Goal: Transaction & Acquisition: Purchase product/service

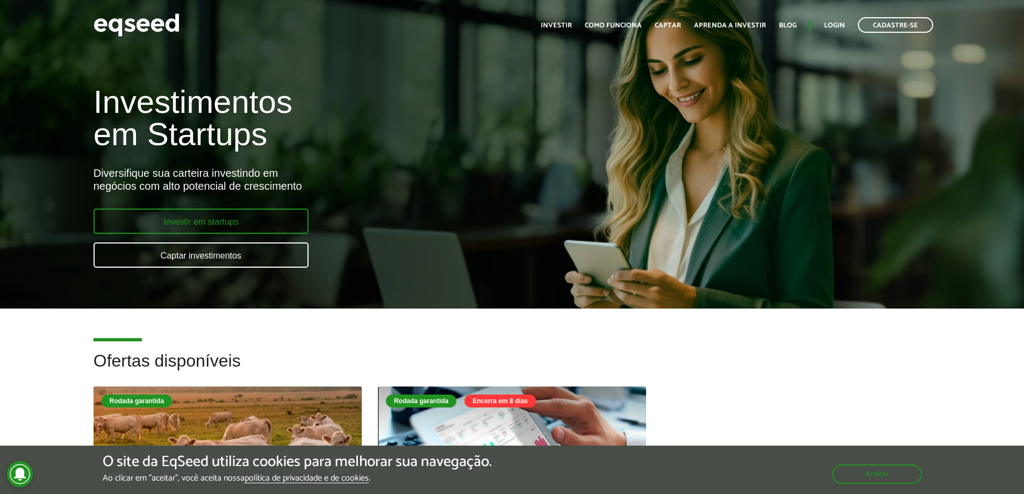
click at [183, 222] on link "Investir em startups" at bounding box center [201, 221] width 215 height 25
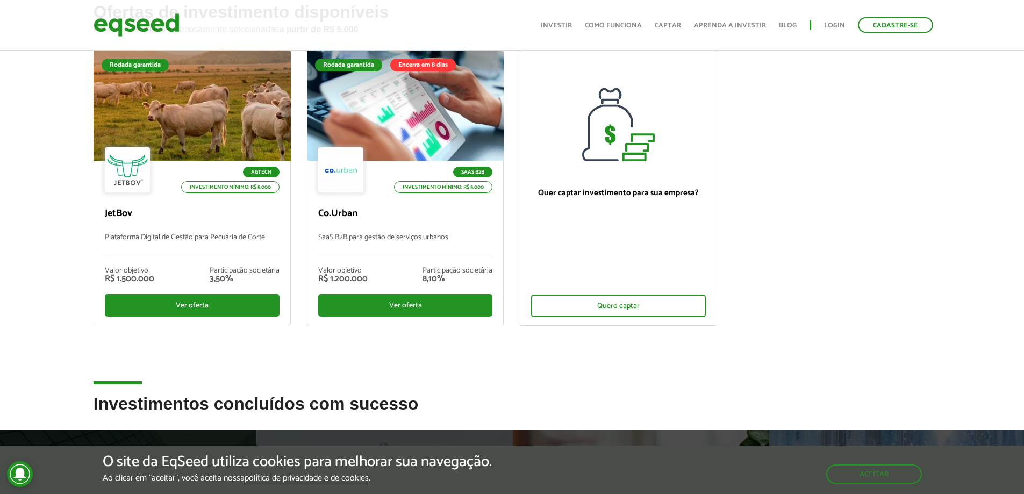
scroll to position [54, 0]
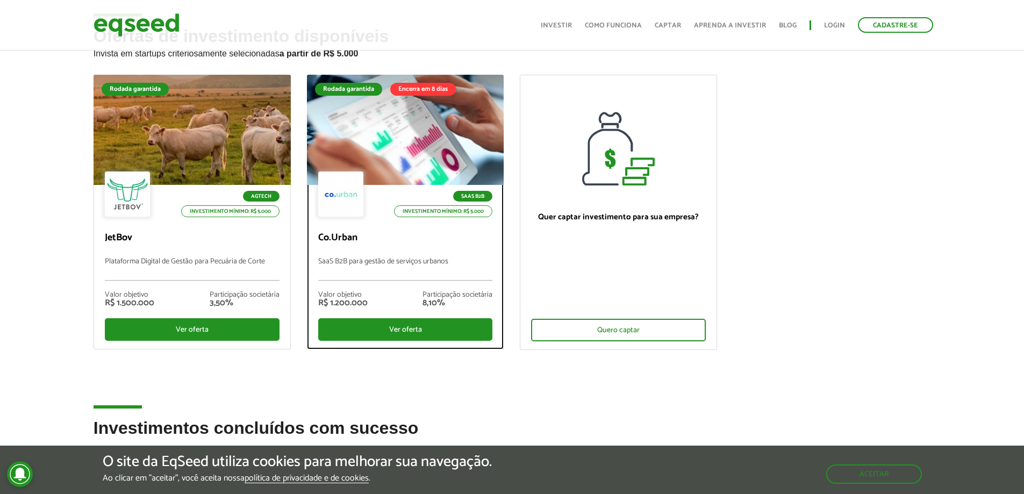
click at [426, 244] on p "Co.Urban" at bounding box center [405, 238] width 175 height 12
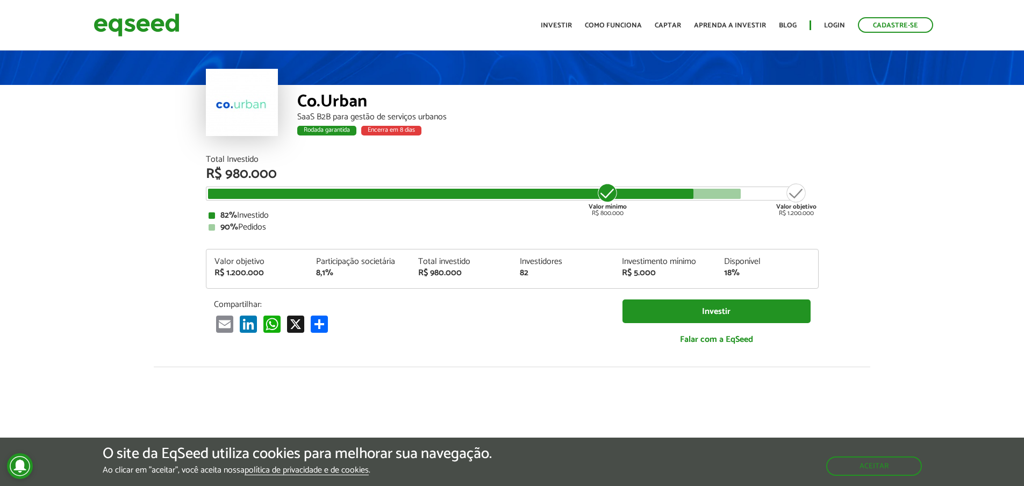
scroll to position [54, 0]
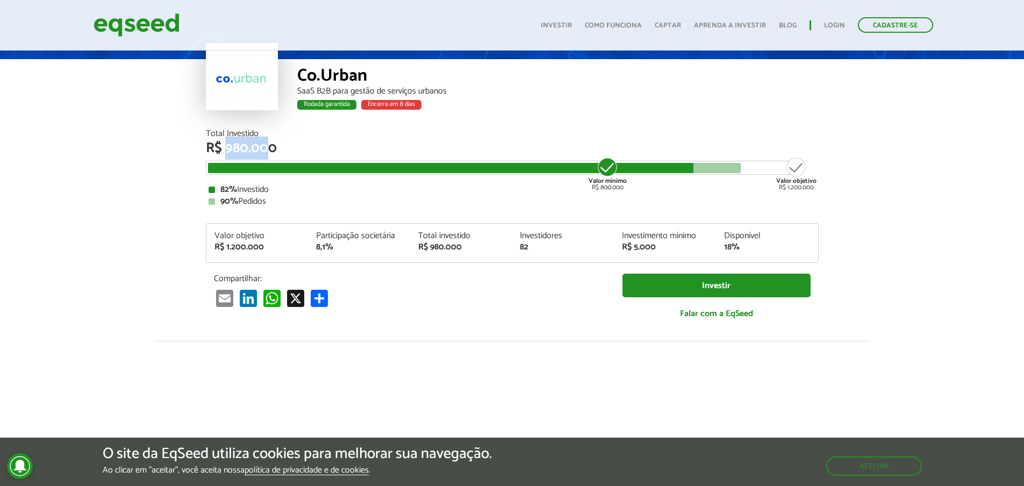
drag, startPoint x: 224, startPoint y: 148, endPoint x: 265, endPoint y: 151, distance: 40.4
click at [265, 151] on div "R$ 980.000" at bounding box center [512, 148] width 613 height 14
click at [265, 153] on div "R$ 980.000" at bounding box center [512, 148] width 613 height 14
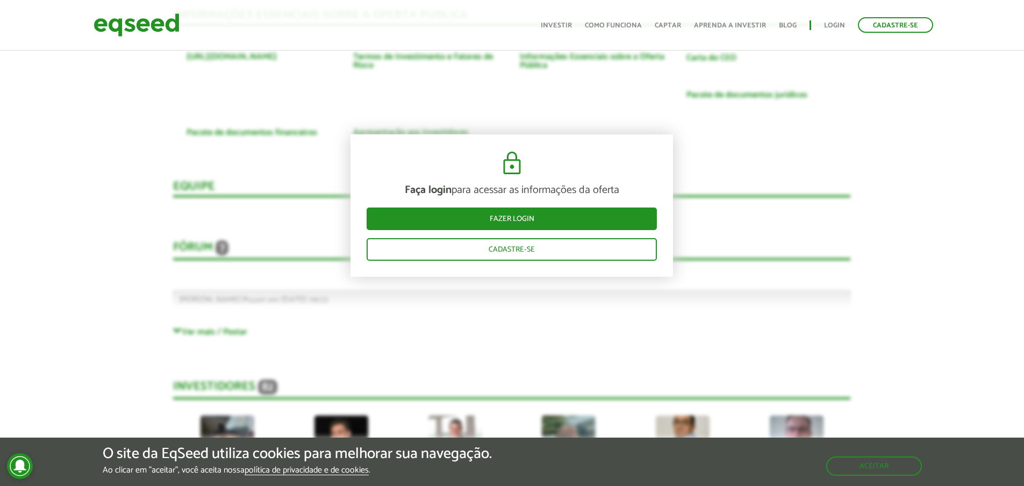
scroll to position [2689, 0]
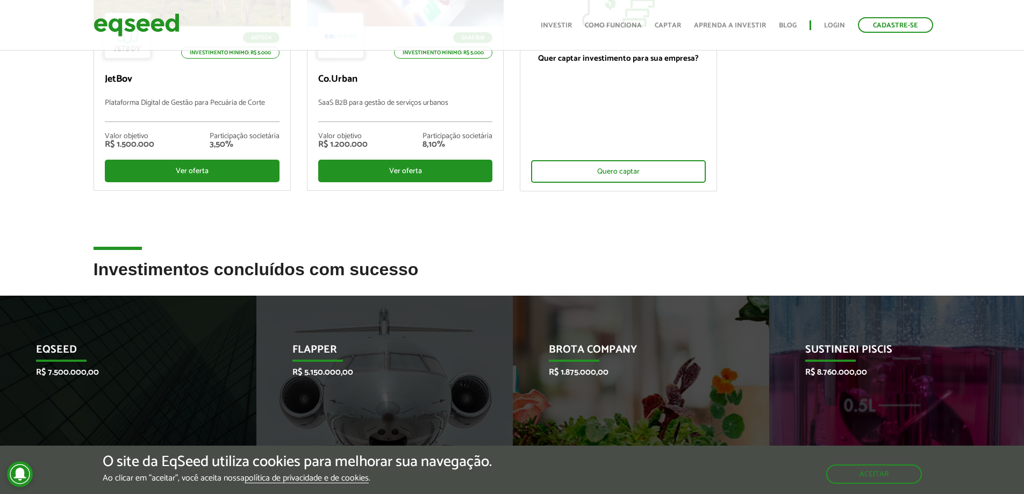
scroll to position [215, 0]
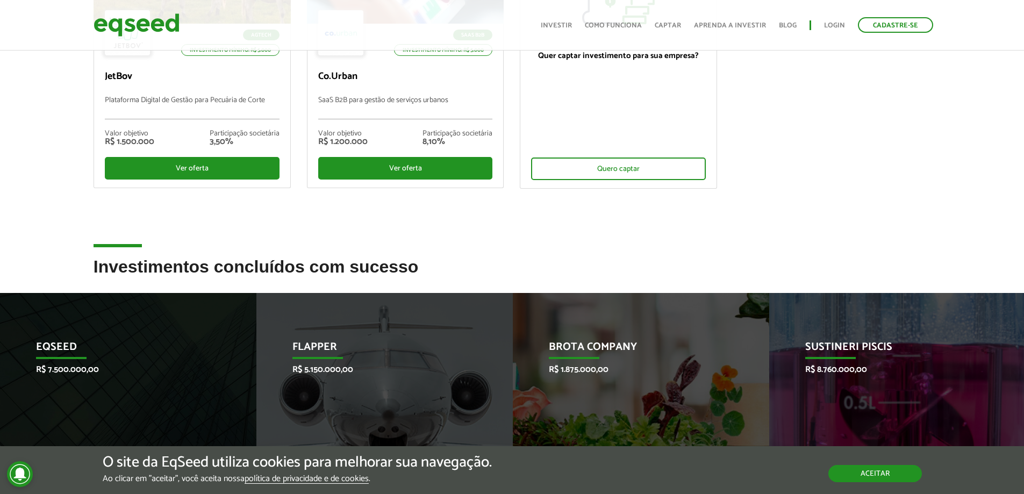
click at [861, 481] on button "Aceitar" at bounding box center [876, 473] width 94 height 17
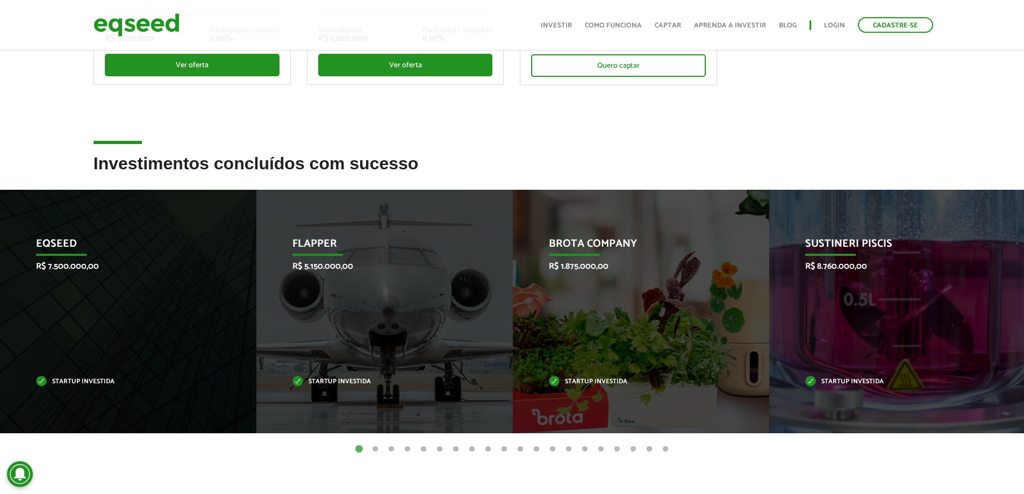
scroll to position [323, 0]
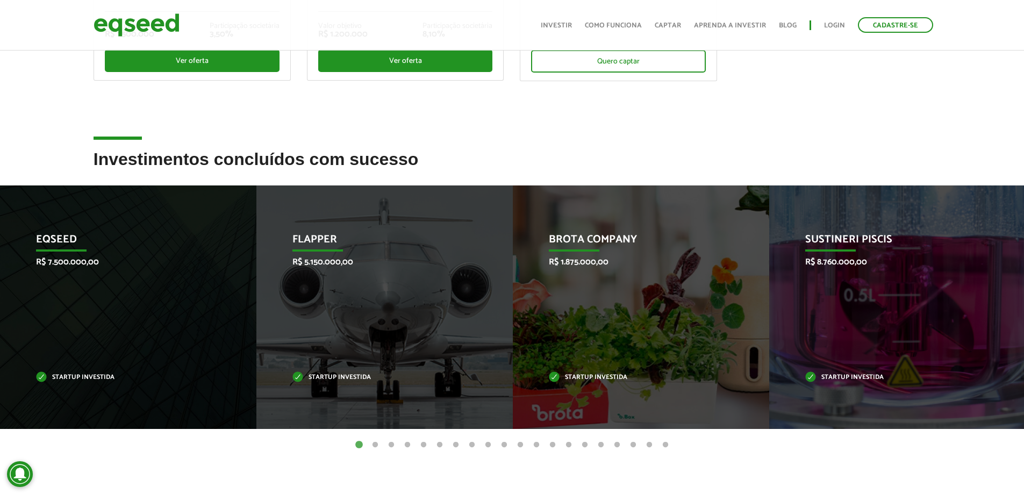
click at [372, 441] on button "2" at bounding box center [375, 445] width 11 height 11
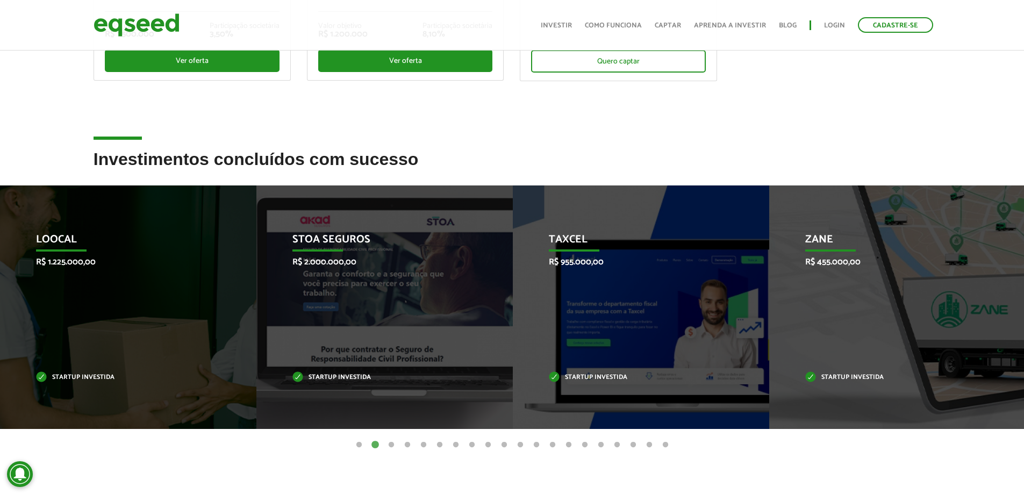
click at [388, 445] on button "3" at bounding box center [391, 445] width 11 height 11
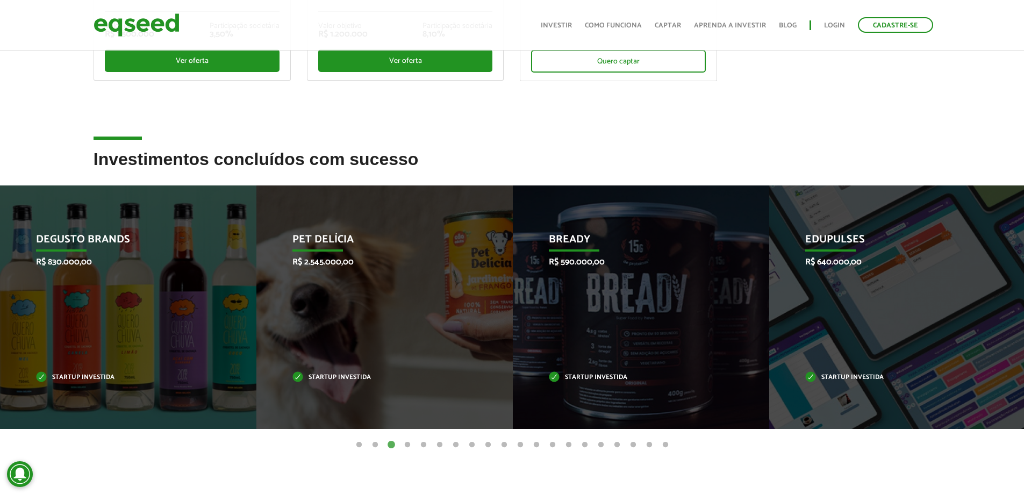
click at [407, 445] on button "4" at bounding box center [407, 445] width 11 height 11
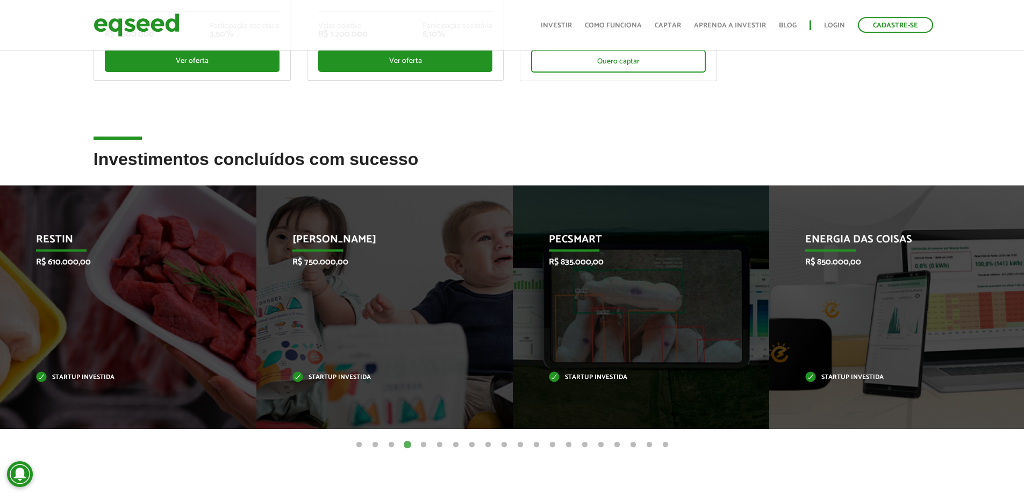
click at [441, 447] on button "6" at bounding box center [439, 445] width 11 height 11
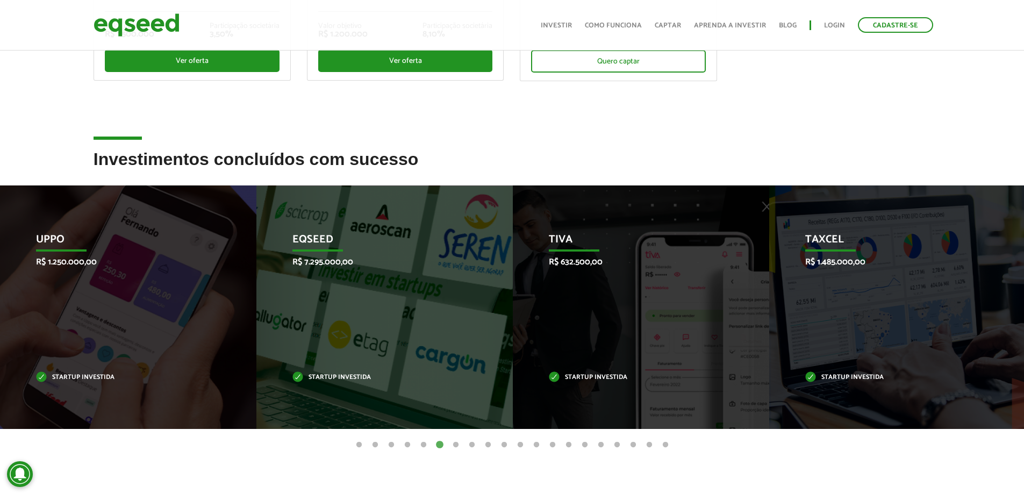
click at [470, 447] on button "8" at bounding box center [472, 445] width 11 height 11
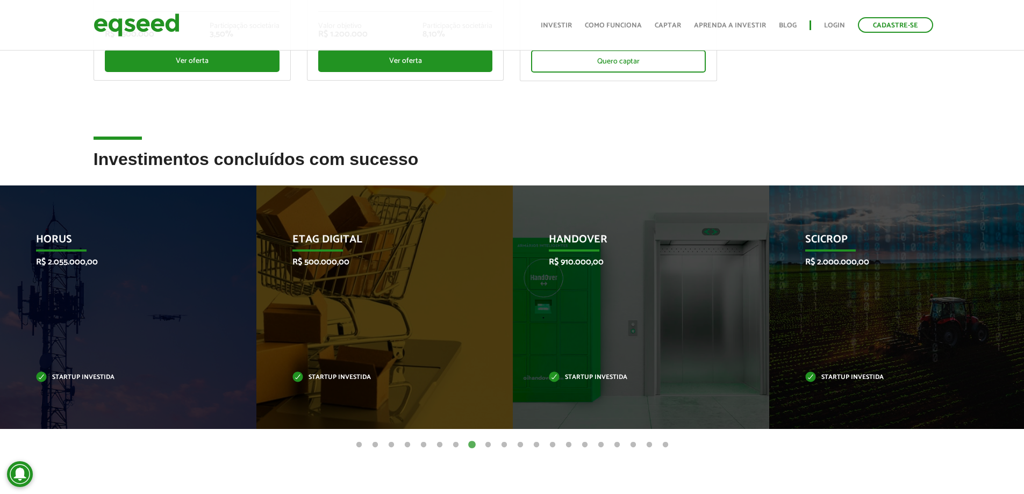
click at [513, 448] on ul "1 2 3 4 5 6 7 8 9 10 11 12 13 14 15 16 17 18 19 20" at bounding box center [512, 445] width 1024 height 12
click at [543, 450] on ul "1 2 3 4 5 6 7 8 9 10 11 12 13 14 15 16 17 18 19 20" at bounding box center [512, 445] width 1024 height 12
click at [558, 446] on button "13" at bounding box center [552, 445] width 11 height 11
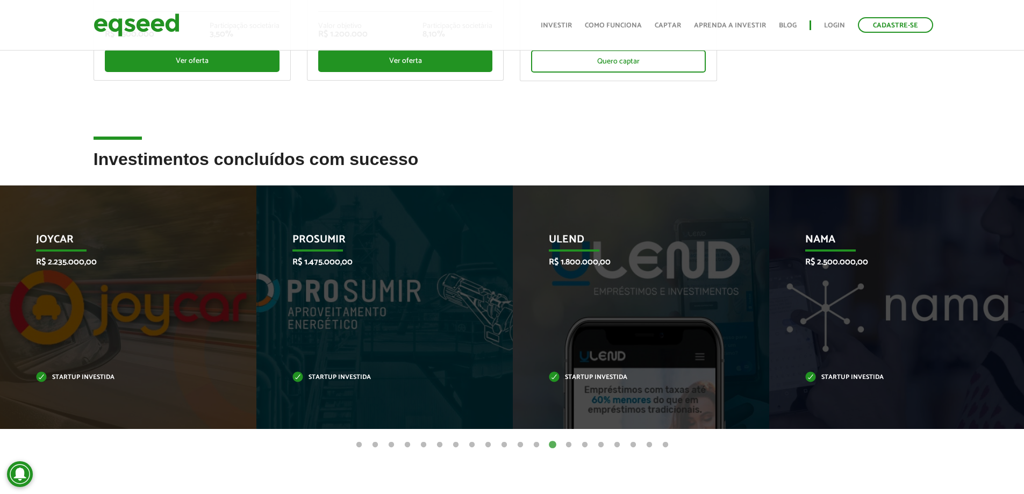
click at [597, 444] on button "16" at bounding box center [601, 445] width 11 height 11
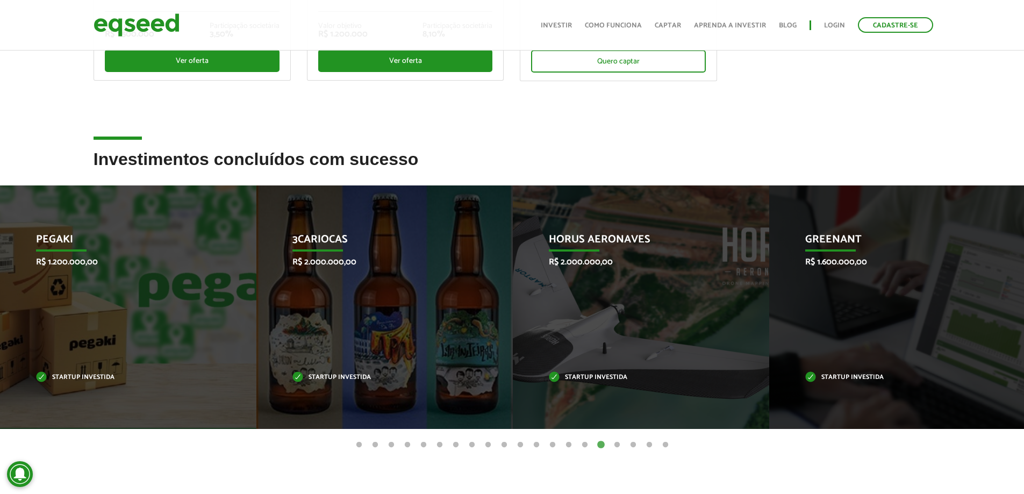
click at [646, 445] on button "19" at bounding box center [649, 445] width 11 height 11
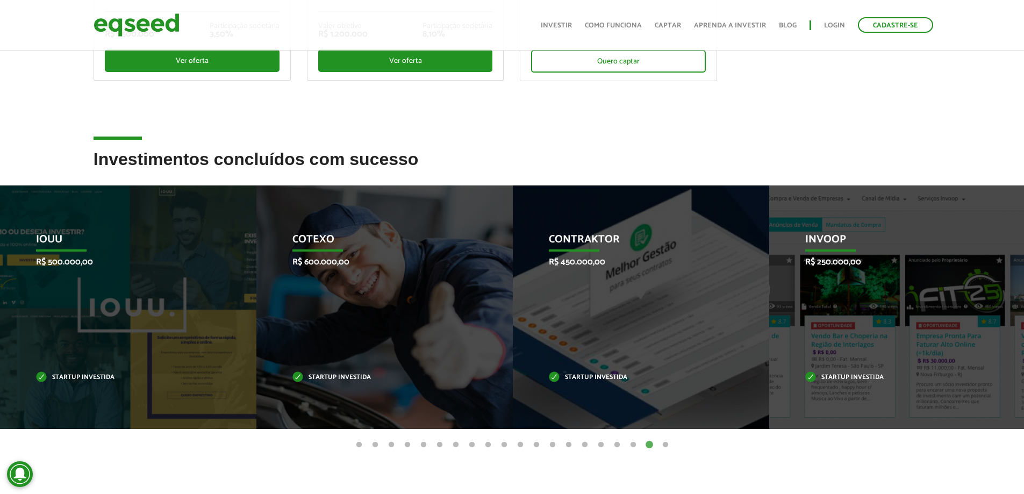
click at [680, 439] on ul "1 2 3 4 5 6 7 8 9 10 11 12 13 14 15 16 17 18 19 20" at bounding box center [512, 445] width 1024 height 12
click at [669, 441] on button "20" at bounding box center [665, 445] width 11 height 11
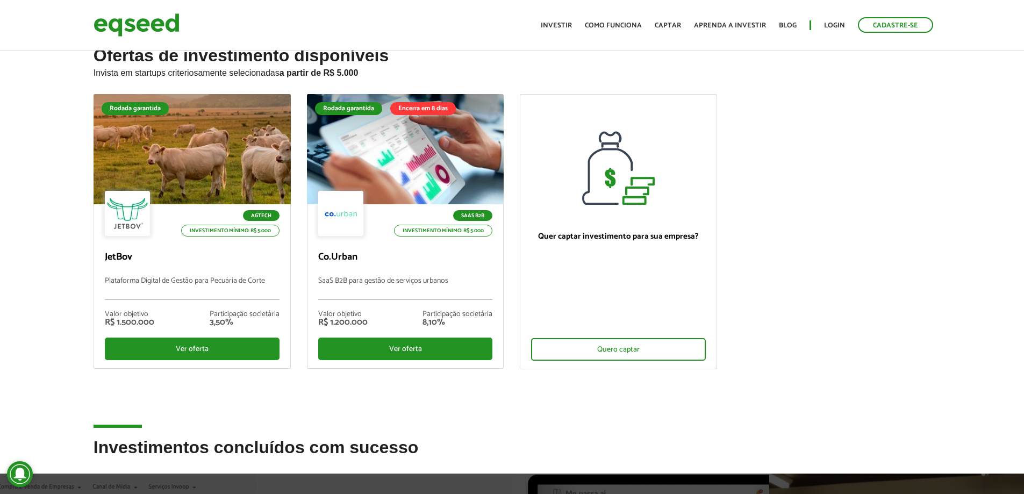
scroll to position [54, 0]
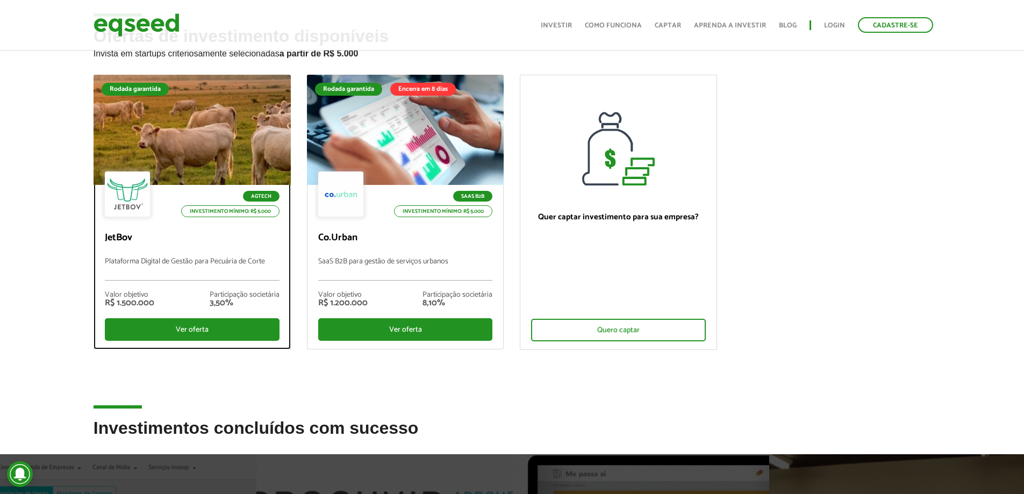
click at [147, 272] on p "Plataforma Digital de Gestão para Pecuária de Corte" at bounding box center [192, 269] width 175 height 23
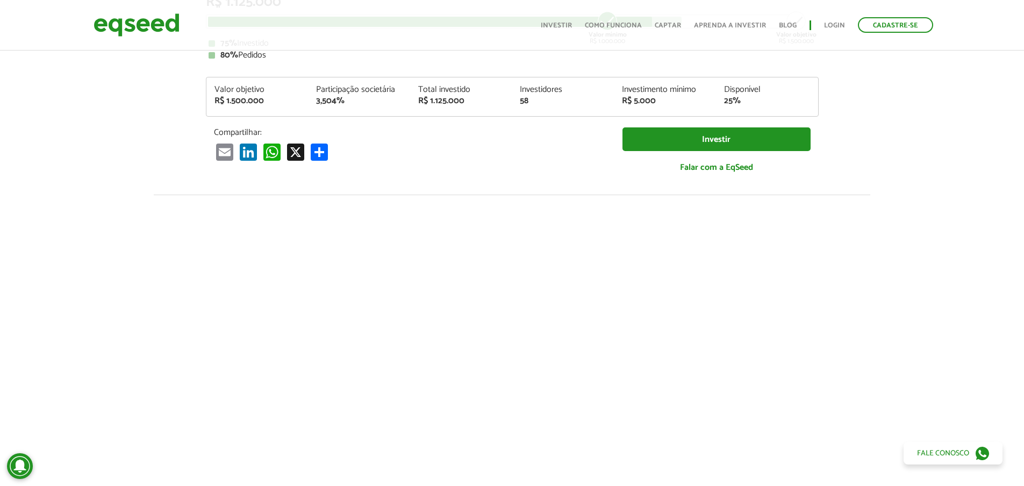
scroll to position [157, 0]
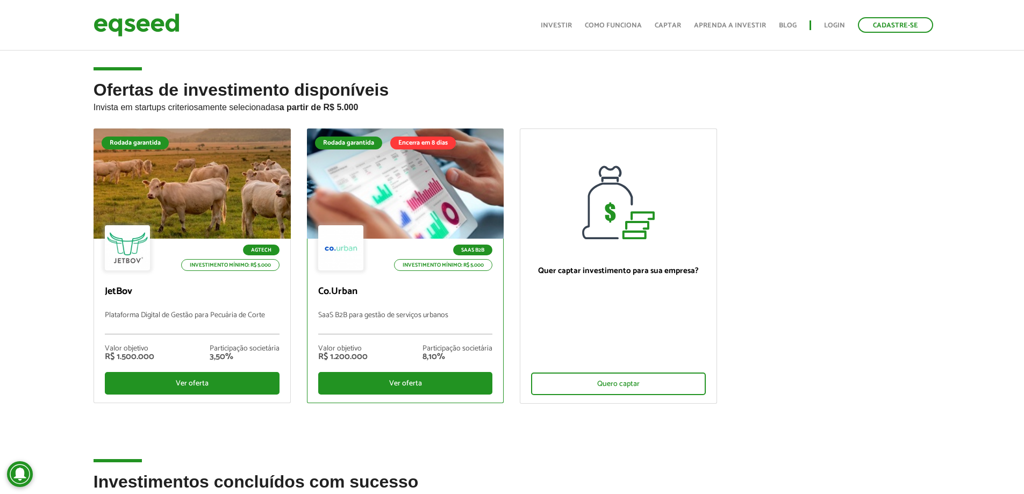
scroll to position [54, 0]
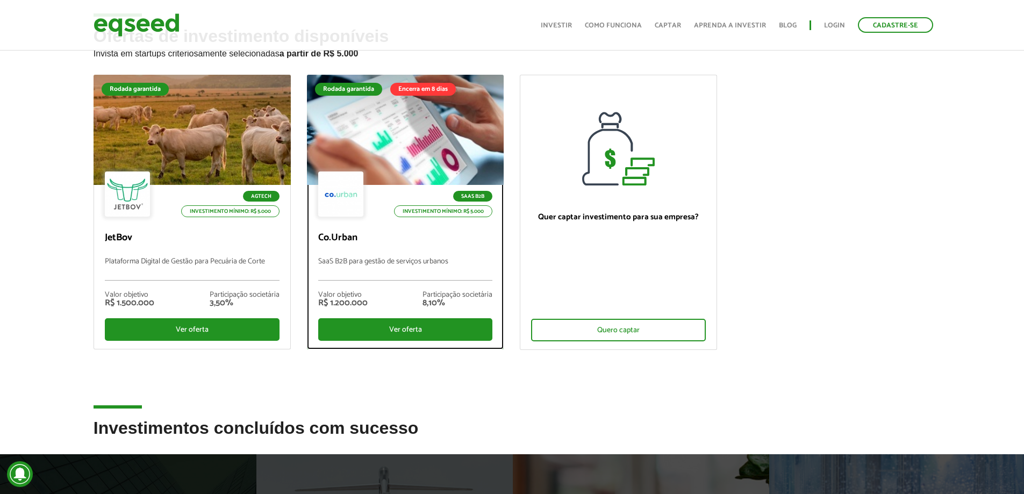
click at [416, 145] on div at bounding box center [405, 130] width 237 height 132
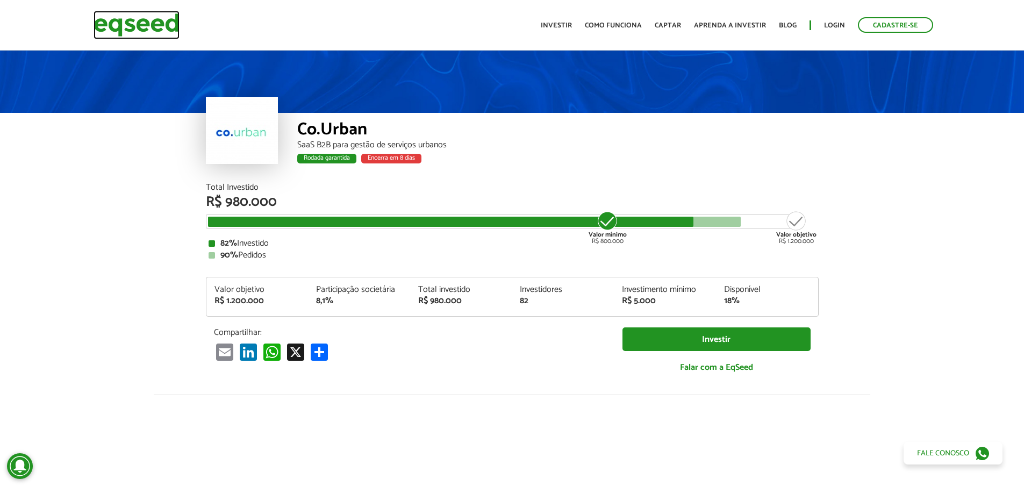
click at [137, 27] on img at bounding box center [137, 25] width 86 height 28
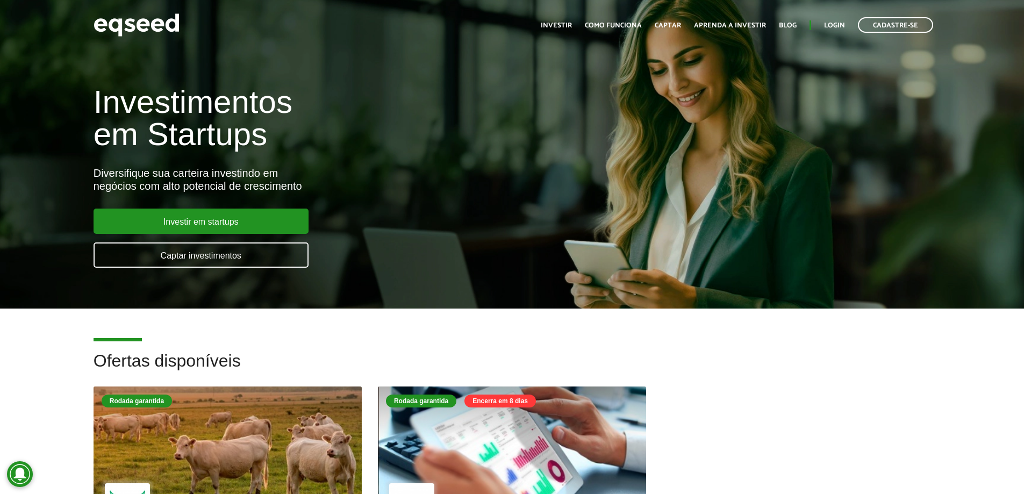
click at [178, 106] on h1 "Investimentos em Startups" at bounding box center [342, 118] width 496 height 65
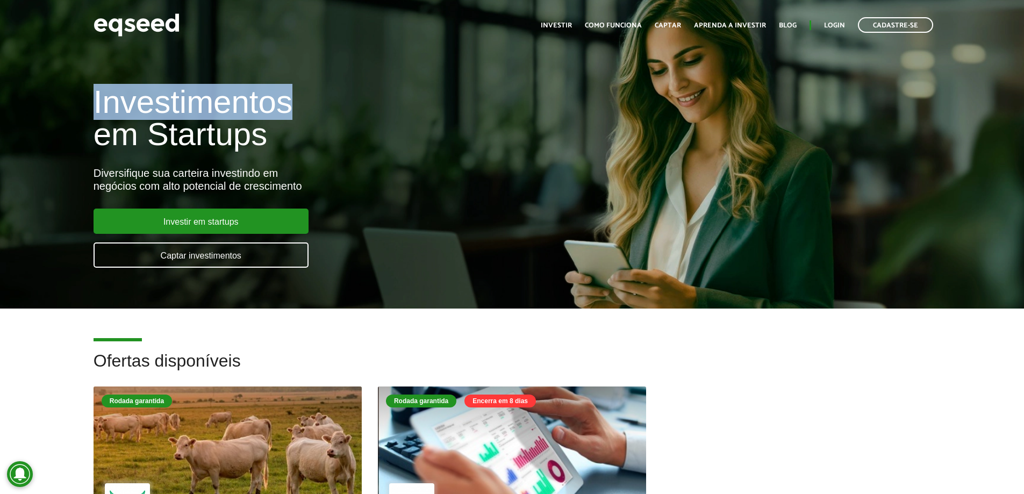
click at [178, 106] on h1 "Investimentos em Startups" at bounding box center [342, 118] width 496 height 65
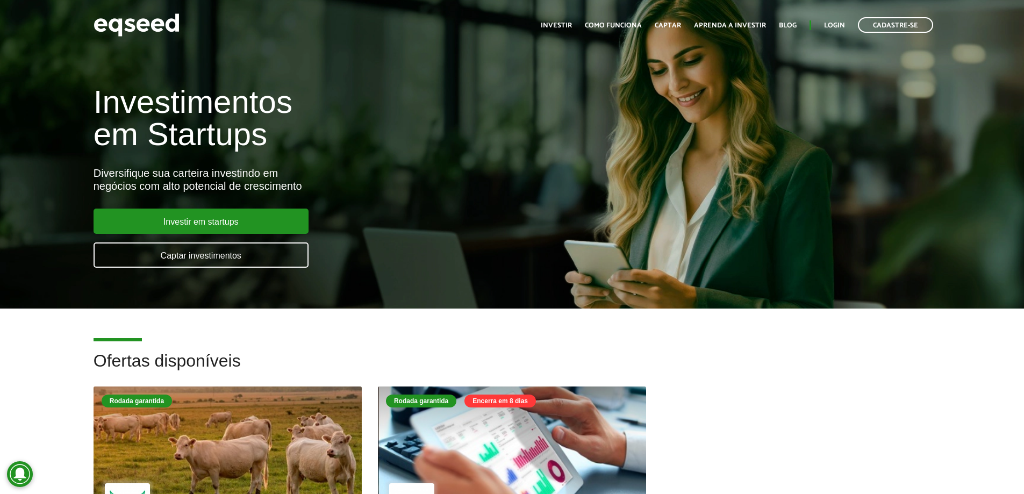
click at [191, 136] on h1 "Investimentos em Startups" at bounding box center [342, 118] width 496 height 65
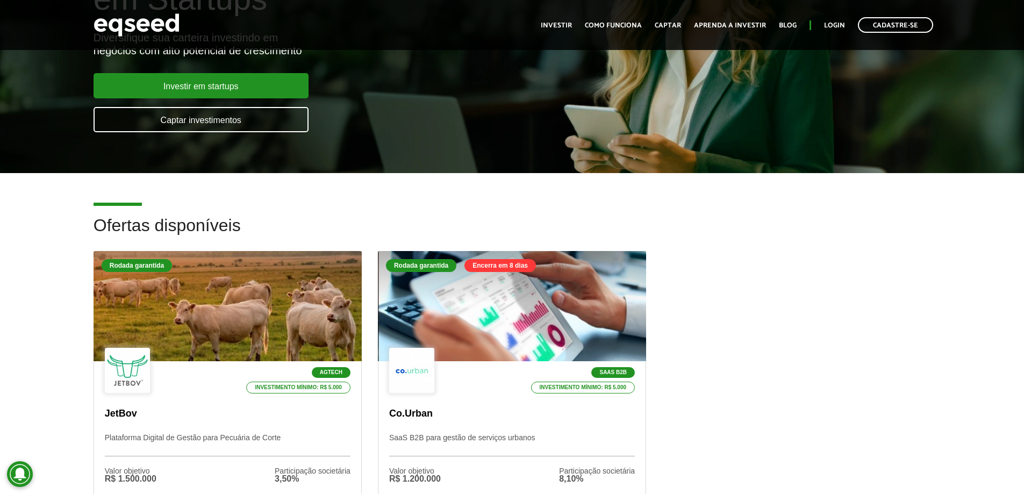
scroll to position [269, 0]
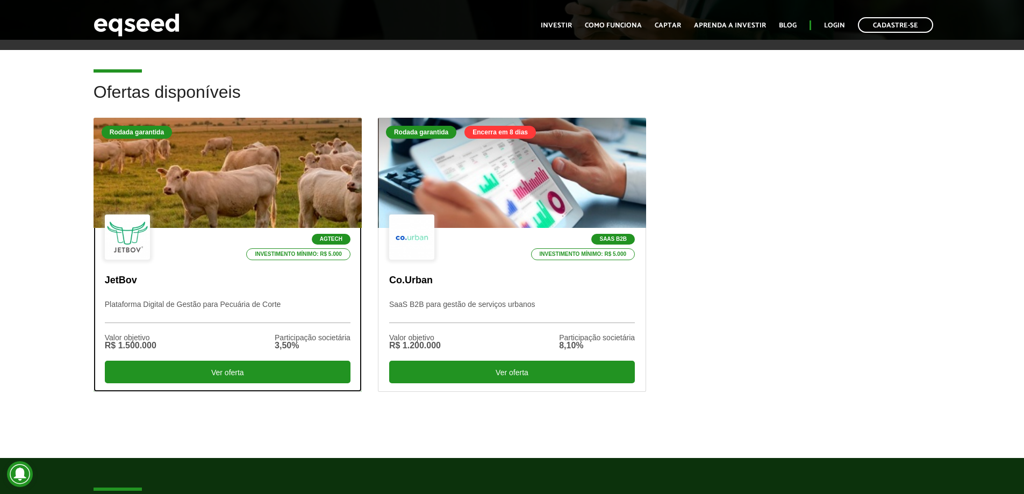
click at [197, 198] on div at bounding box center [228, 173] width 322 height 132
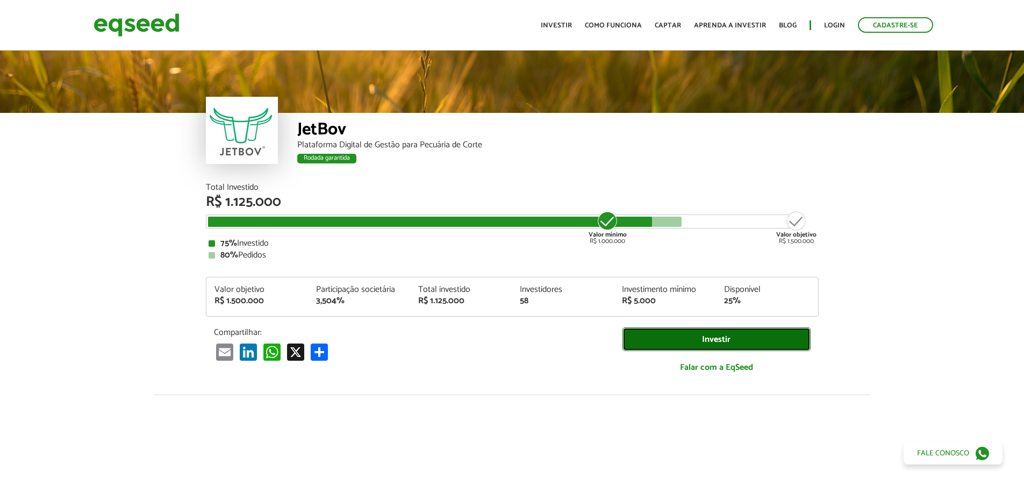
click at [675, 331] on link "Investir" at bounding box center [717, 339] width 188 height 24
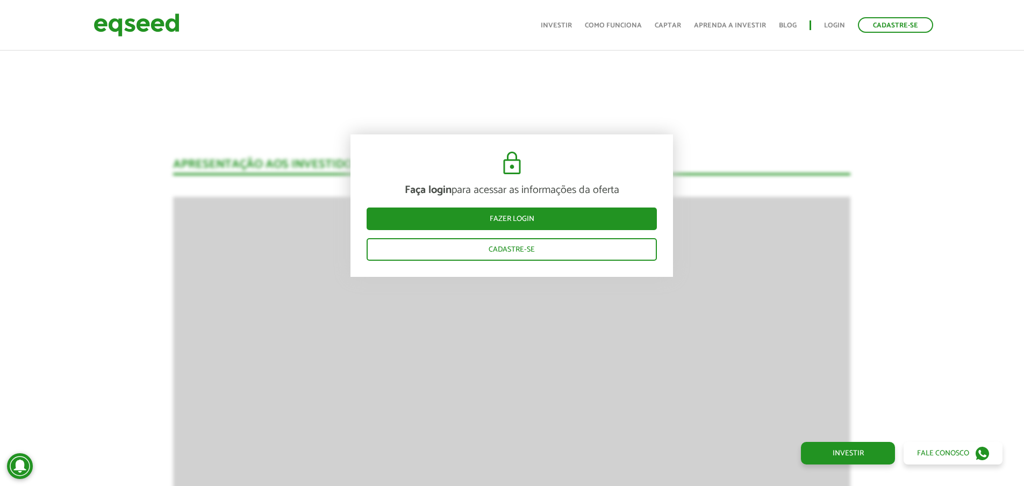
scroll to position [1503, 0]
